Goal: Task Accomplishment & Management: Complete application form

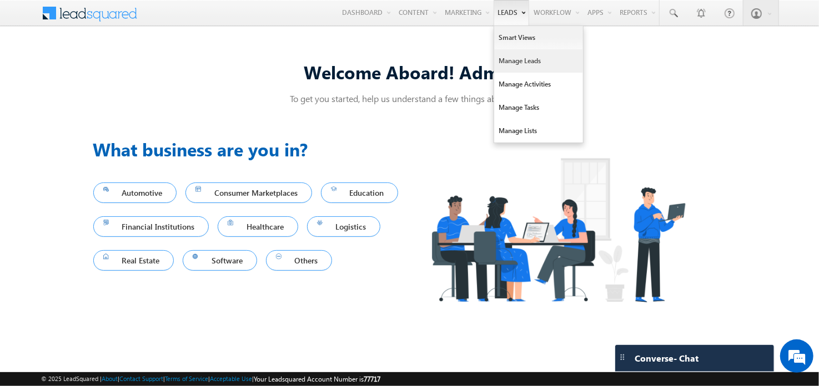
click at [512, 63] on link "Manage Leads" at bounding box center [538, 60] width 89 height 23
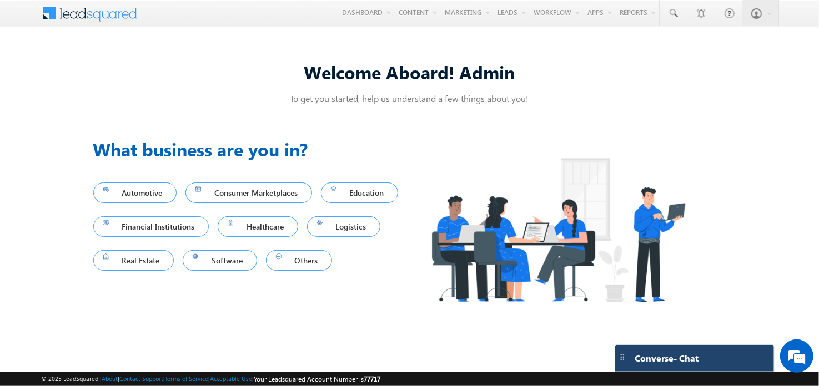
click at [700, 358] on div "Converse - Chat" at bounding box center [683, 359] width 108 height 10
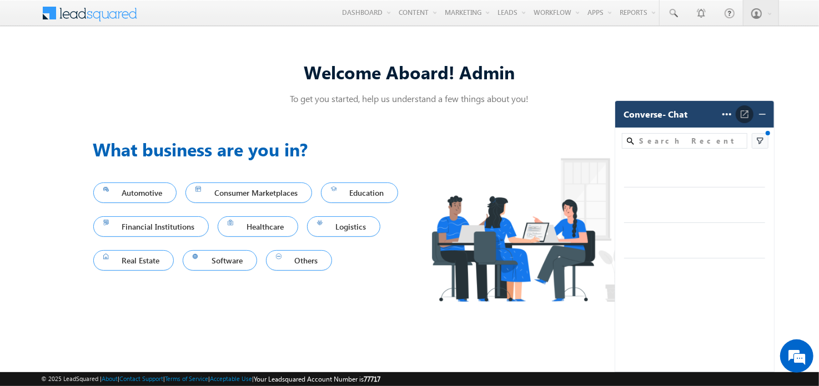
click at [746, 118] on img at bounding box center [744, 114] width 11 height 11
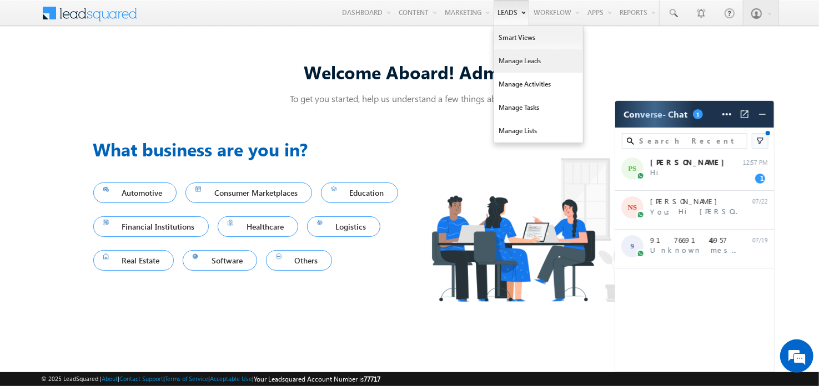
click at [512, 63] on link "Manage Leads" at bounding box center [538, 60] width 89 height 23
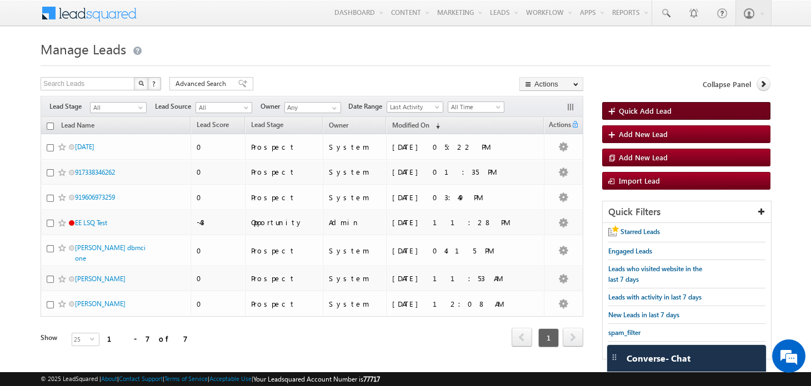
click at [639, 111] on span "Quick Add Lead" at bounding box center [644, 110] width 53 height 9
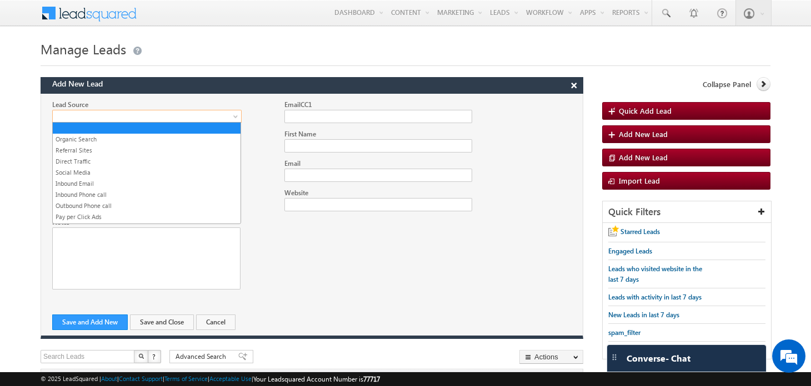
click at [89, 113] on span at bounding box center [144, 117] width 182 height 10
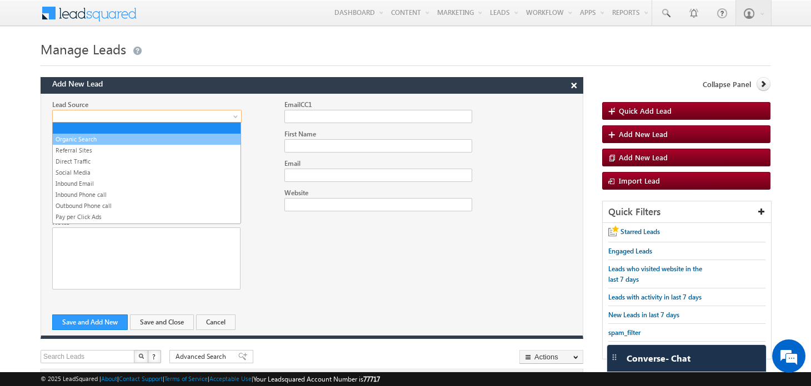
click at [91, 142] on link "Organic Search" at bounding box center [147, 139] width 188 height 10
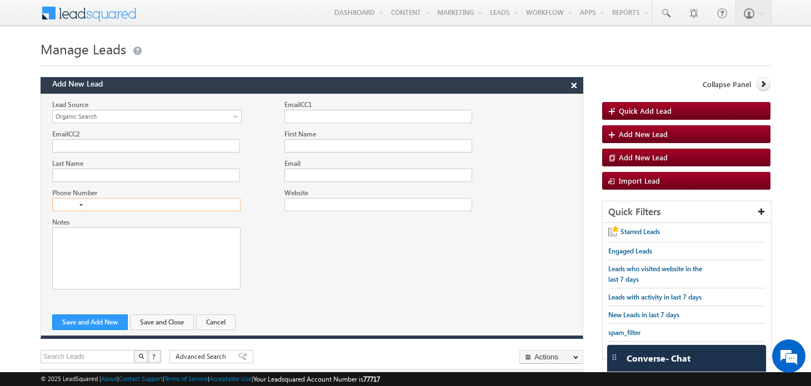
click at [141, 201] on input "text" at bounding box center [146, 204] width 188 height 13
type input "+91"
type input "9873536492"
click at [326, 139] on input "First Name" at bounding box center [378, 145] width 188 height 13
type input "[PERSON_NAME]"
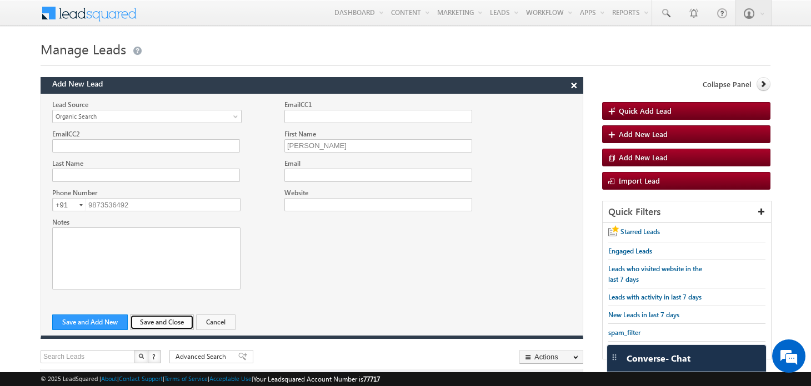
click at [178, 316] on button "Save and Close" at bounding box center [162, 323] width 64 height 16
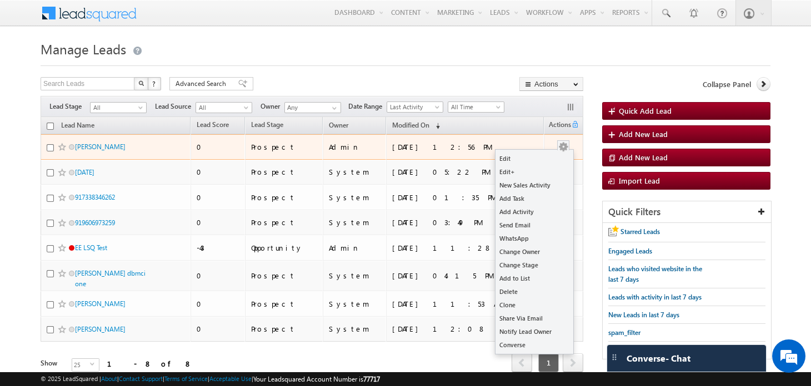
click at [562, 144] on button "button" at bounding box center [562, 147] width 11 height 11
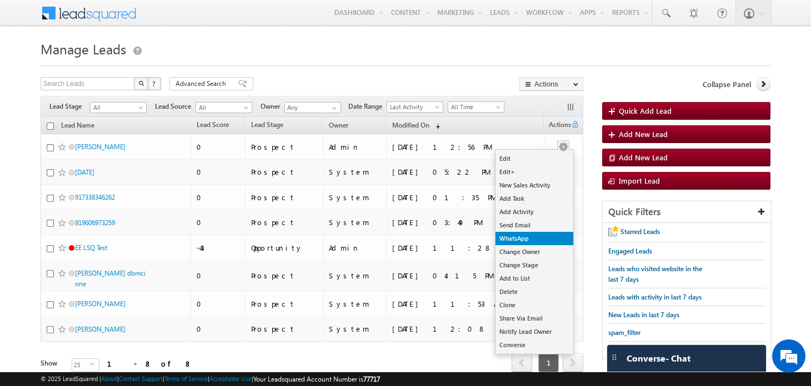
click at [526, 235] on link "WhatsApp" at bounding box center [534, 238] width 78 height 13
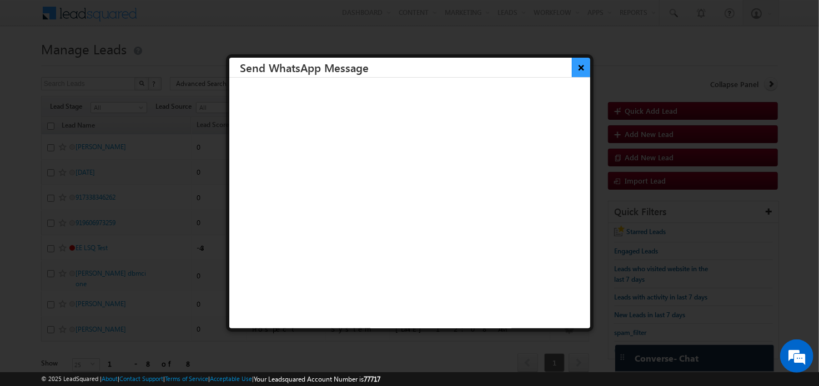
click at [572, 67] on button "×" at bounding box center [581, 67] width 18 height 19
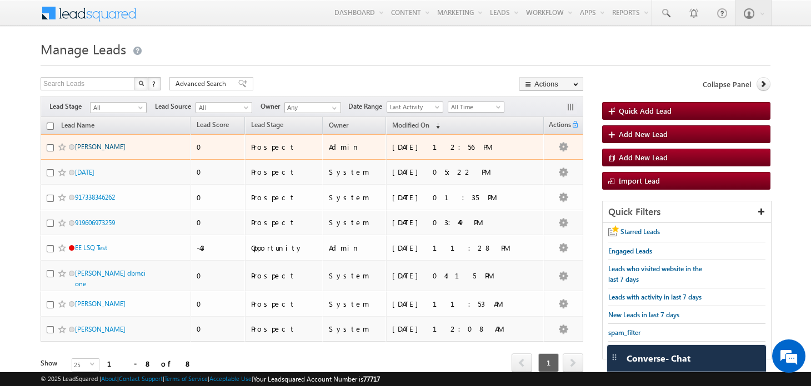
click at [95, 144] on link "[PERSON_NAME]" at bounding box center [100, 147] width 51 height 8
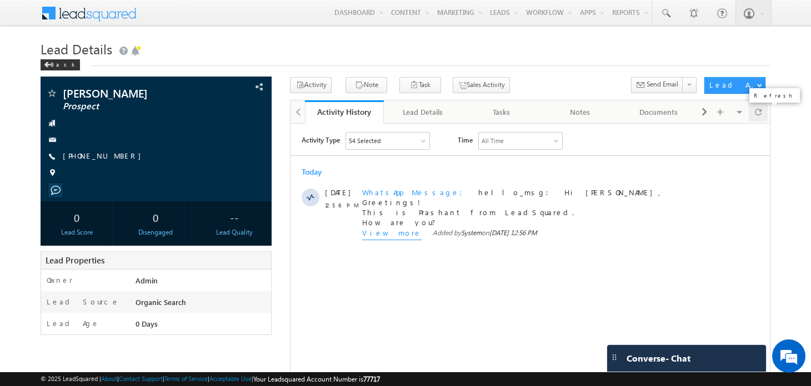
click at [753, 109] on div at bounding box center [757, 111] width 19 height 19
click at [61, 63] on div "Back" at bounding box center [60, 64] width 39 height 11
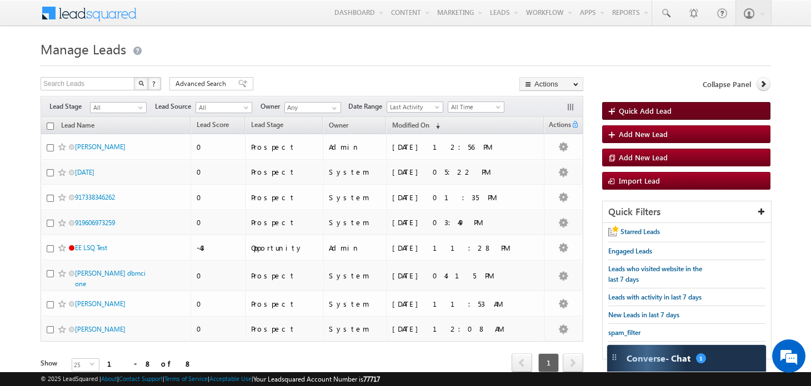
click at [646, 115] on link "Quick Add Lead" at bounding box center [686, 111] width 168 height 18
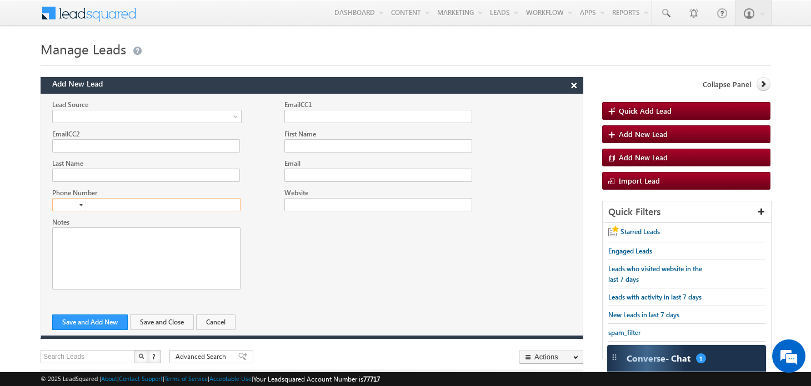
click at [103, 204] on input "text" at bounding box center [146, 204] width 188 height 13
type input "+91"
paste input "9711696743"
type input "9711696743"
click at [311, 141] on input "First Name" at bounding box center [378, 145] width 188 height 13
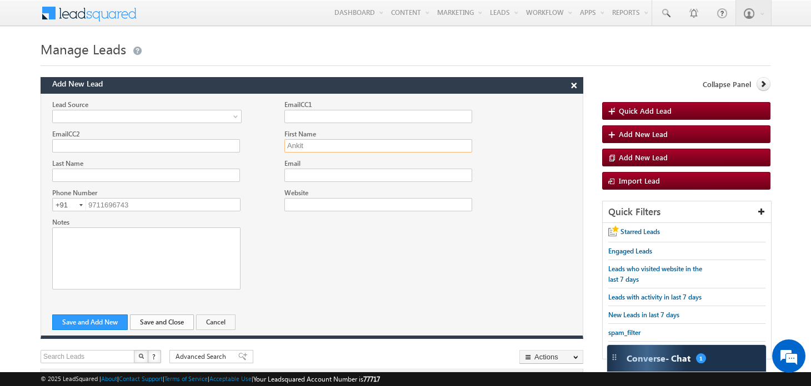
type input "Ankit"
click at [160, 318] on button "Save and Close" at bounding box center [162, 323] width 64 height 16
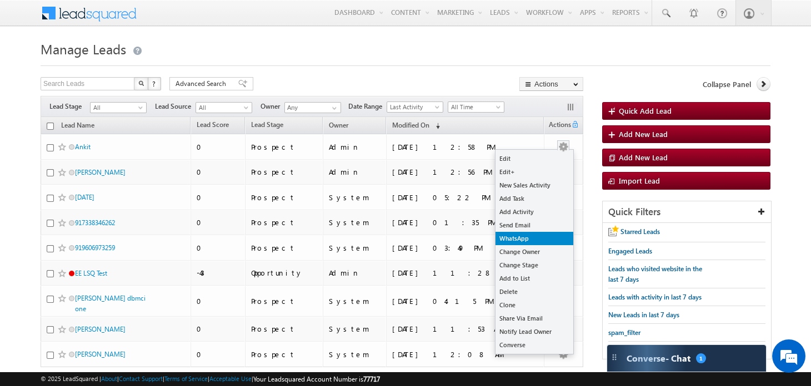
click at [525, 238] on link "WhatsApp" at bounding box center [534, 238] width 78 height 13
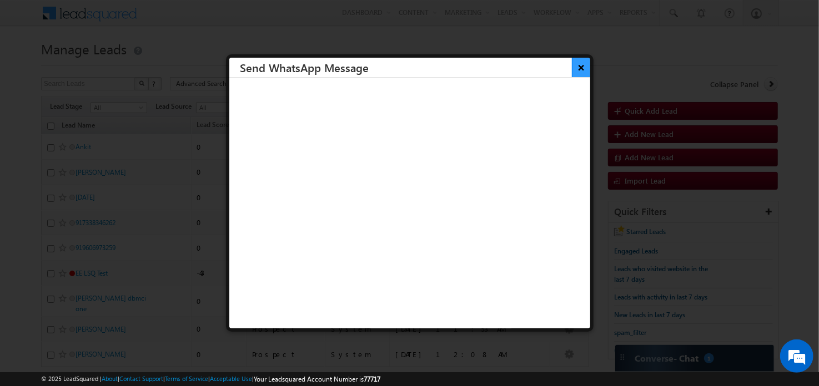
click at [572, 66] on button "×" at bounding box center [581, 67] width 18 height 19
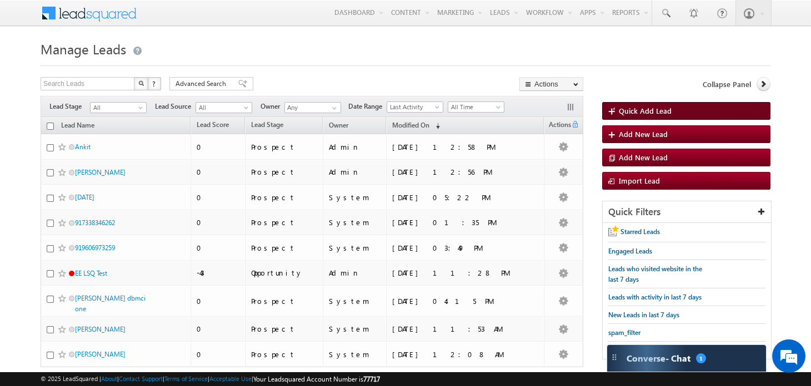
click at [619, 113] on span "Quick Add Lead" at bounding box center [644, 110] width 53 height 9
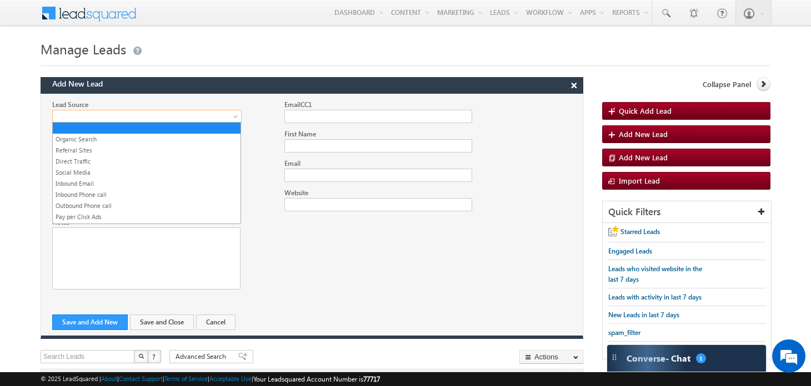
click at [119, 116] on span at bounding box center [144, 117] width 182 height 10
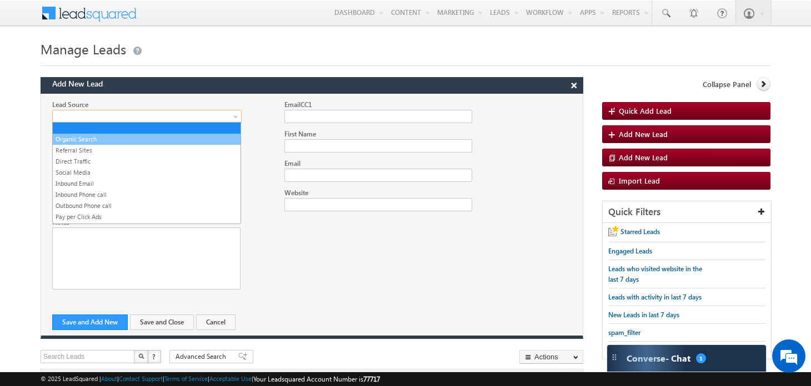
click at [107, 137] on link "Organic Search" at bounding box center [147, 139] width 188 height 10
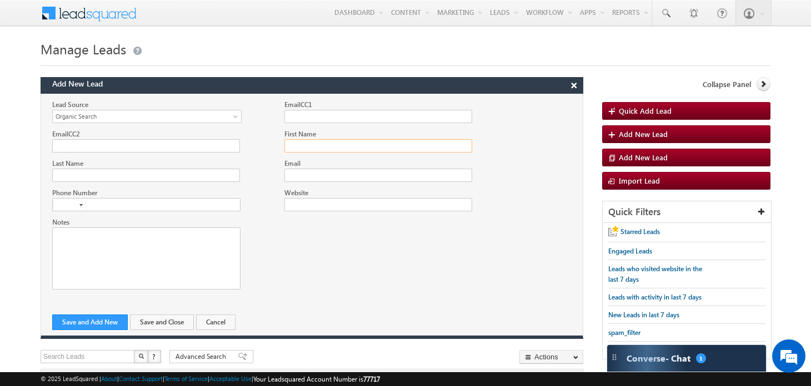
click at [292, 148] on input "First Name" at bounding box center [378, 145] width 188 height 13
paste input "6362883876"
type input "6362883876"
click at [65, 199] on input at bounding box center [69, 205] width 33 height 12
type input "+91"
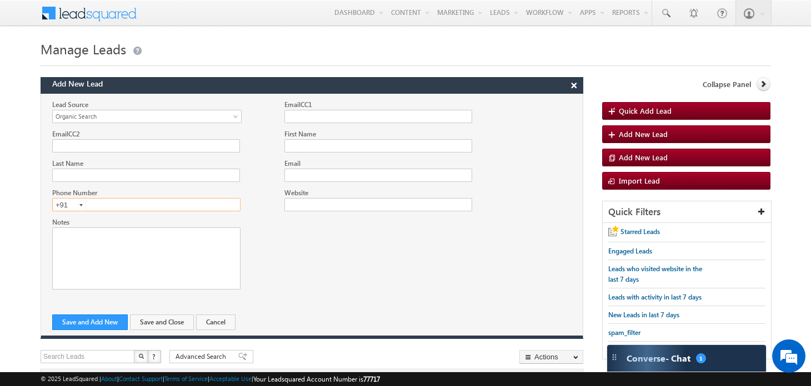
paste input "6362883876"
type input "6362883876"
click at [345, 140] on input "First Name" at bounding box center [378, 145] width 188 height 13
type input "Suryansh"
click at [177, 315] on button "Save and Close" at bounding box center [162, 323] width 64 height 16
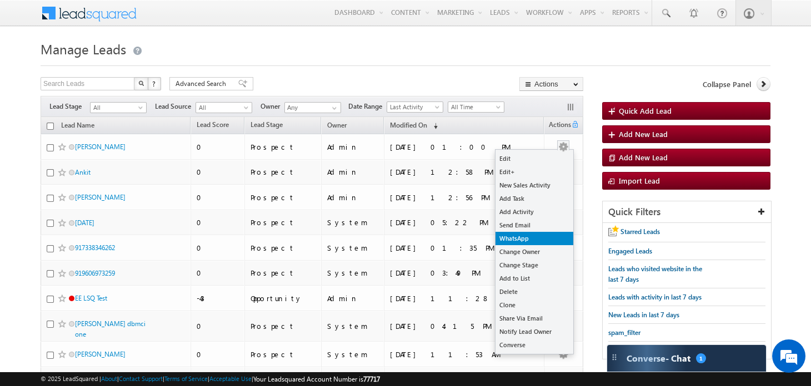
click at [529, 240] on link "WhatsApp" at bounding box center [534, 238] width 78 height 13
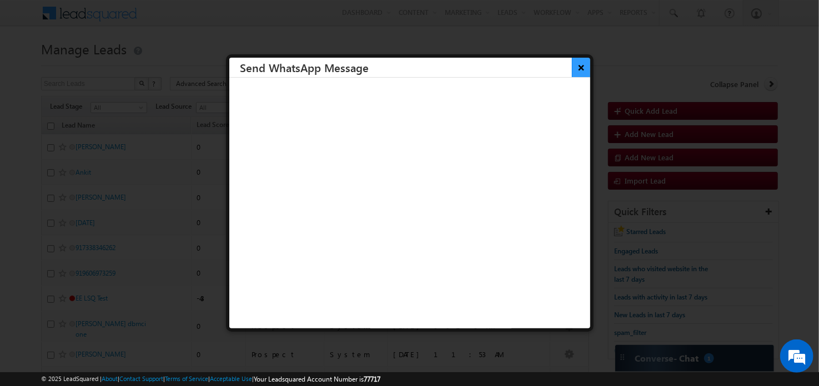
click at [573, 73] on button "×" at bounding box center [581, 67] width 18 height 19
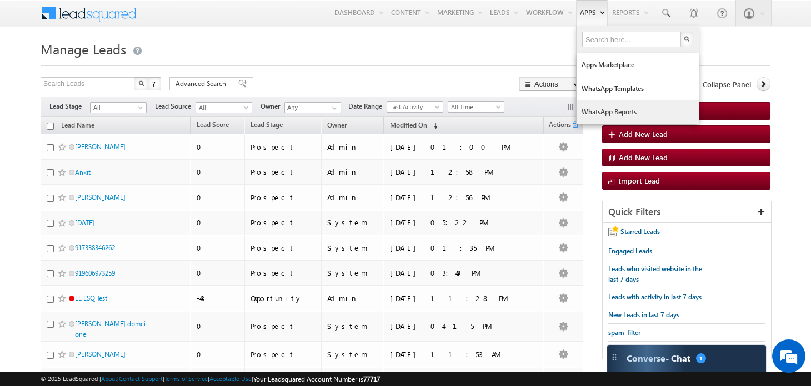
click at [595, 107] on link "WhatsApp Reports" at bounding box center [637, 111] width 122 height 23
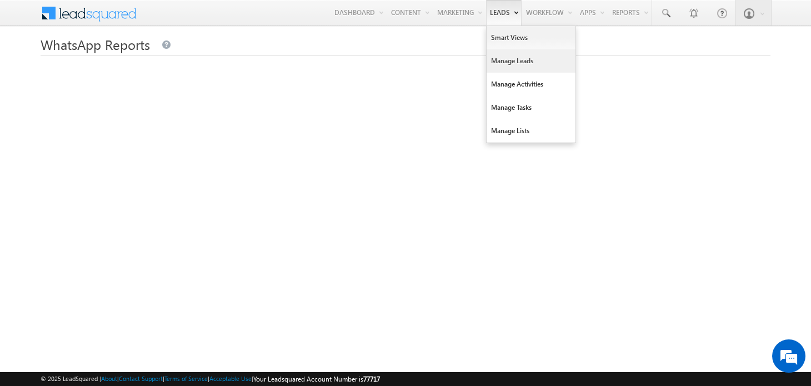
click at [499, 53] on link "Manage Leads" at bounding box center [530, 60] width 89 height 23
click at [516, 124] on link "Manage Lists" at bounding box center [530, 130] width 89 height 23
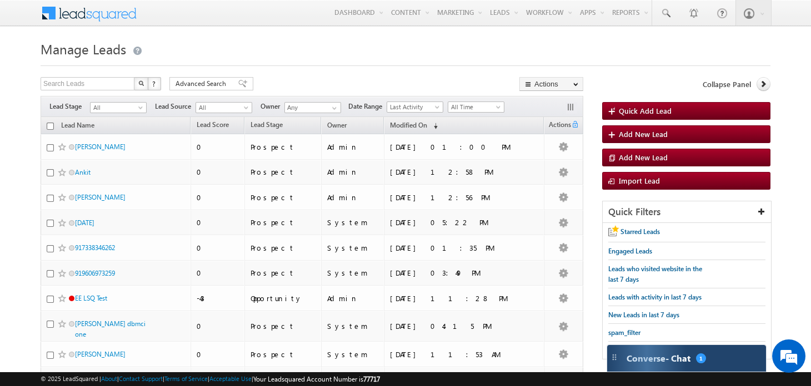
click at [686, 358] on div "Converse - Chat 1" at bounding box center [686, 358] width 159 height 27
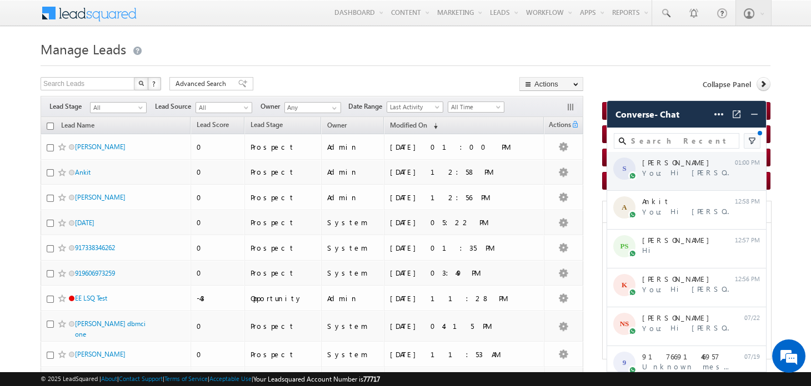
click at [716, 180] on div "S Suryansh You: Hi Suryansh, Greetings! This is Prashant... 01:00 PM" at bounding box center [686, 171] width 159 height 39
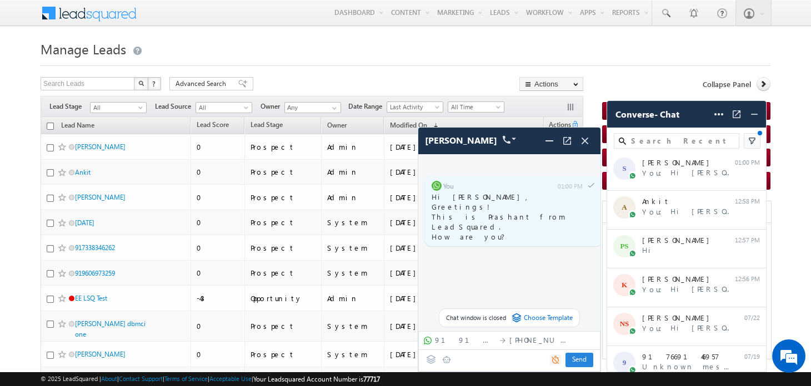
scroll to position [85, 0]
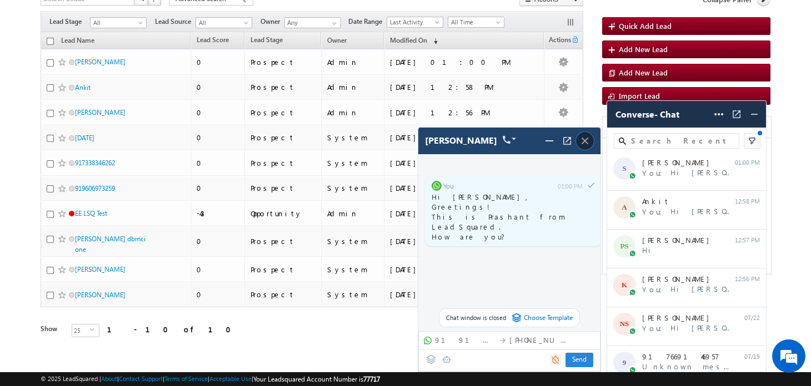
click at [590, 147] on span at bounding box center [585, 141] width 18 height 18
